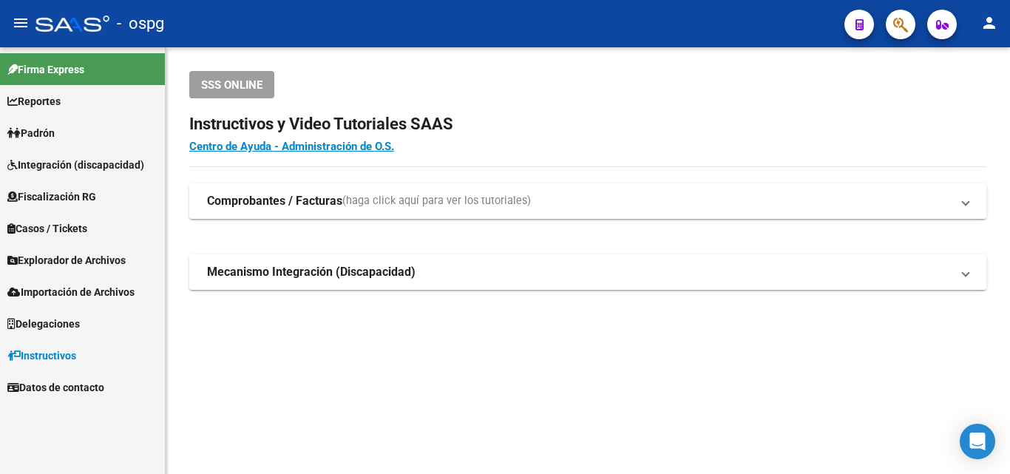
click at [72, 138] on link "Padrón" at bounding box center [82, 133] width 165 height 32
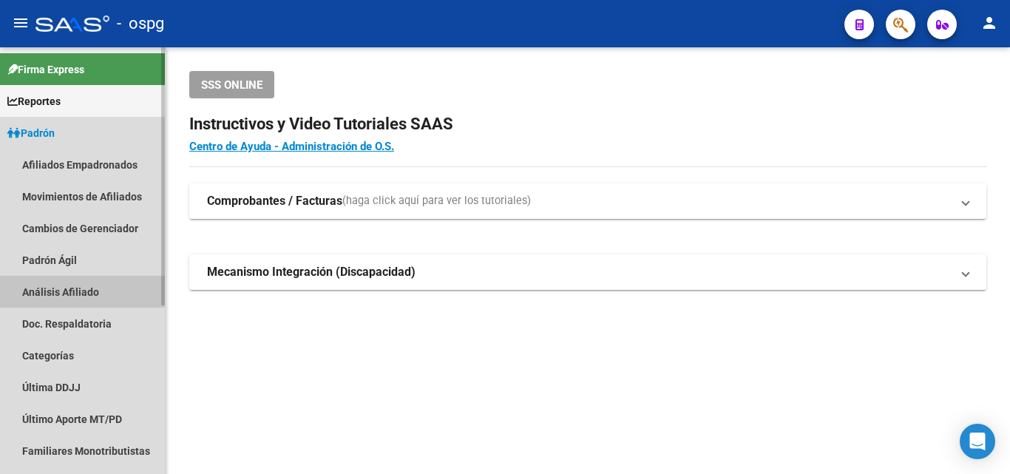
click at [107, 294] on link "Análisis Afiliado" at bounding box center [82, 292] width 165 height 32
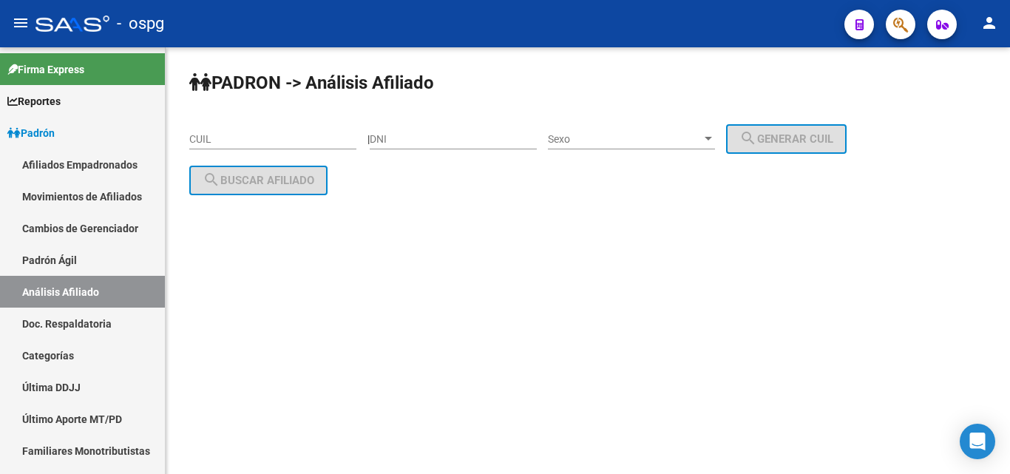
drag, startPoint x: 253, startPoint y: 129, endPoint x: 243, endPoint y: 135, distance: 11.3
click at [243, 135] on div "CUIL" at bounding box center [272, 135] width 167 height 30
click at [241, 137] on input "CUIL" at bounding box center [272, 139] width 167 height 13
paste input "27-27153199-6"
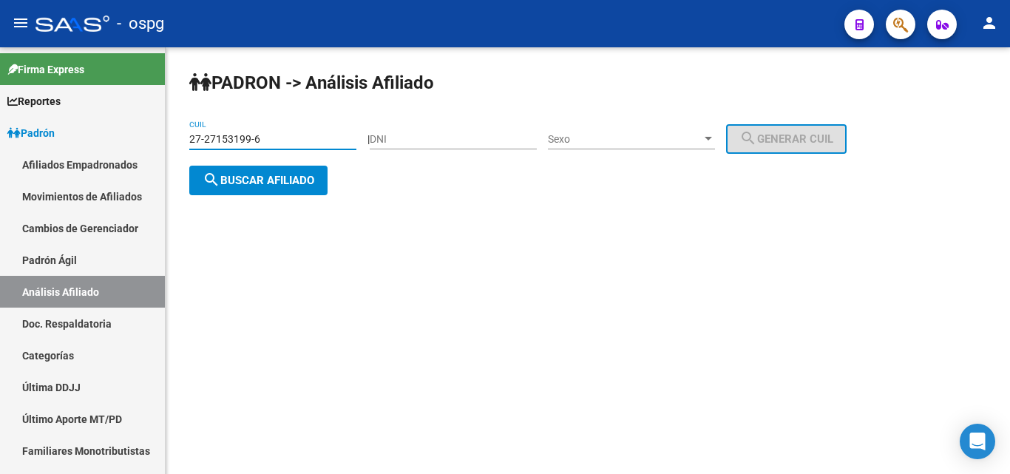
type input "27-27153199-6"
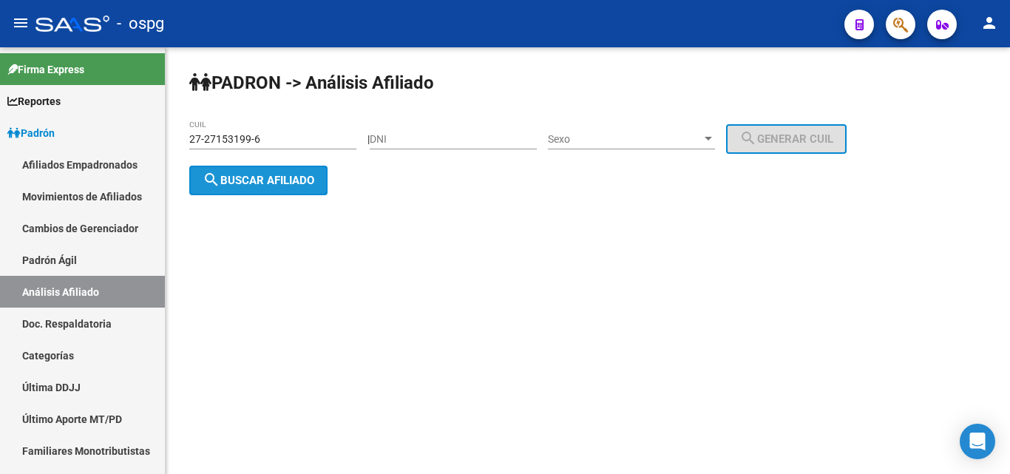
click at [255, 174] on span "search Buscar afiliado" at bounding box center [259, 180] width 112 height 13
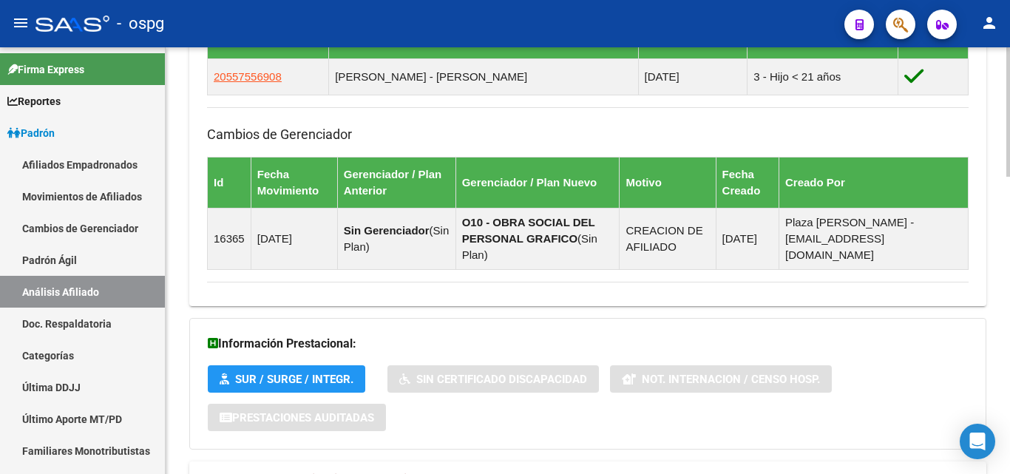
scroll to position [983, 0]
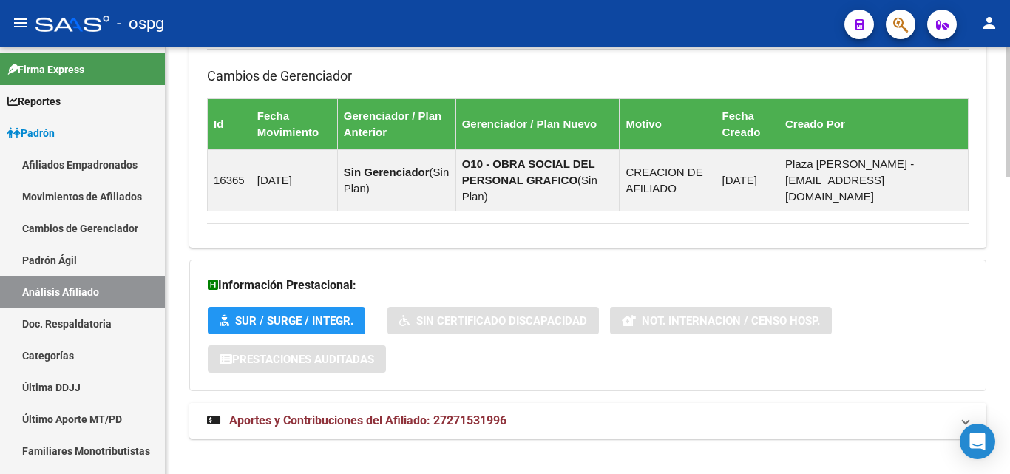
click at [432, 416] on mat-expansion-panel-header "Aportes y Contribuciones del Afiliado: 27271531996" at bounding box center [587, 421] width 797 height 36
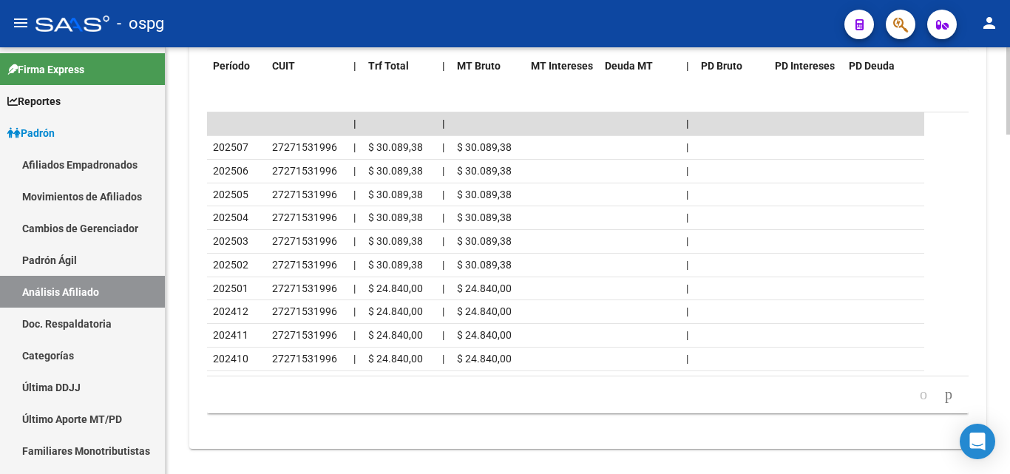
scroll to position [1657, 0]
